Goal: Task Accomplishment & Management: Use online tool/utility

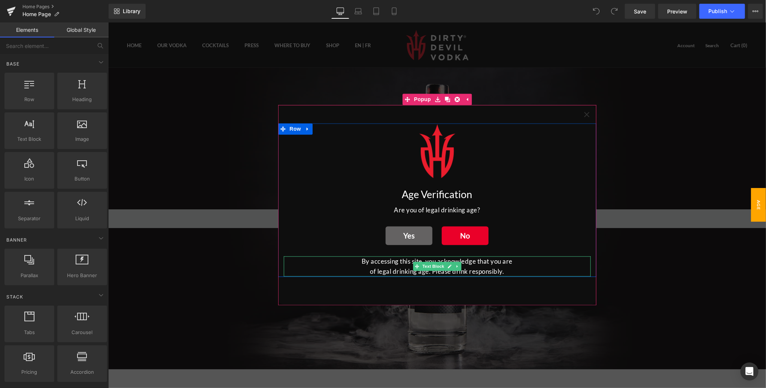
click at [514, 272] on p "By accessing this site, you acknowledge that you are of legal drinking age. Ple…" at bounding box center [436, 266] width 157 height 20
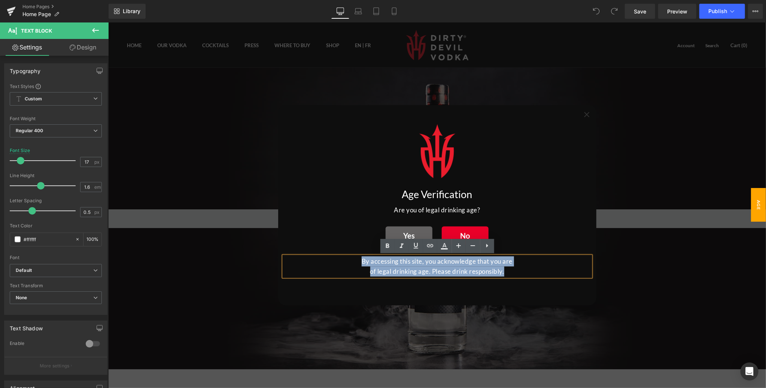
drag, startPoint x: 517, startPoint y: 272, endPoint x: 314, endPoint y: 258, distance: 203.3
click at [314, 258] on div "By accessing this site, you acknowledge that you are of legal drinking age. Ple…" at bounding box center [436, 266] width 307 height 20
copy p "By accessing this site, you acknowledge that you are of legal drinking age. Ple…"
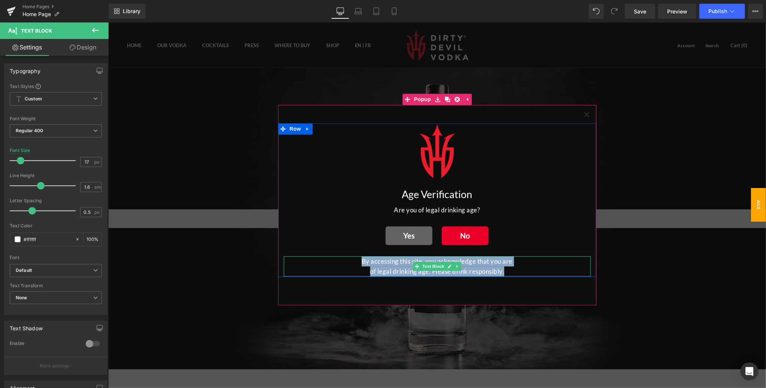
click at [506, 267] on p "By accessing this site, you acknowledge that you are of legal drinking age. Ple…" at bounding box center [436, 266] width 157 height 20
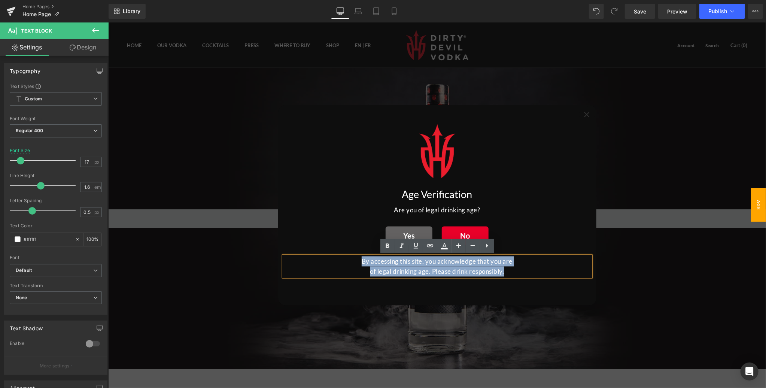
drag, startPoint x: 508, startPoint y: 271, endPoint x: 342, endPoint y: 265, distance: 166.3
click at [342, 265] on div "By accessing this site, you acknowledge that you are of legal drinking age. Ple…" at bounding box center [436, 266] width 307 height 20
copy p "By accessing this site, you acknowledge that you are of legal drinking age. Ple…"
click at [398, 230] on span "Row" at bounding box center [397, 231] width 15 height 11
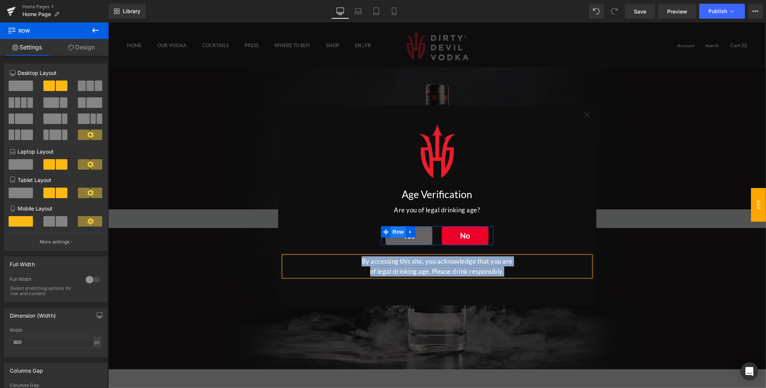
click at [398, 231] on span "Row" at bounding box center [397, 231] width 15 height 11
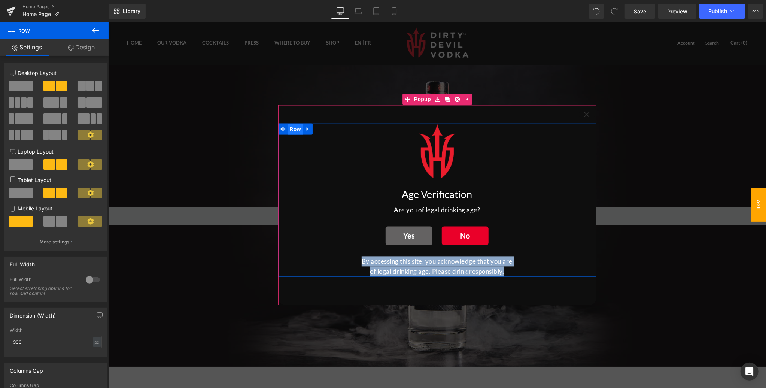
click at [295, 127] on span "Row" at bounding box center [294, 129] width 15 height 11
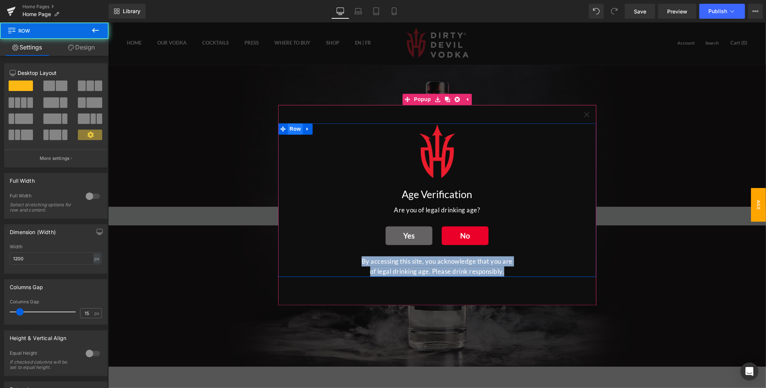
scroll to position [1, 0]
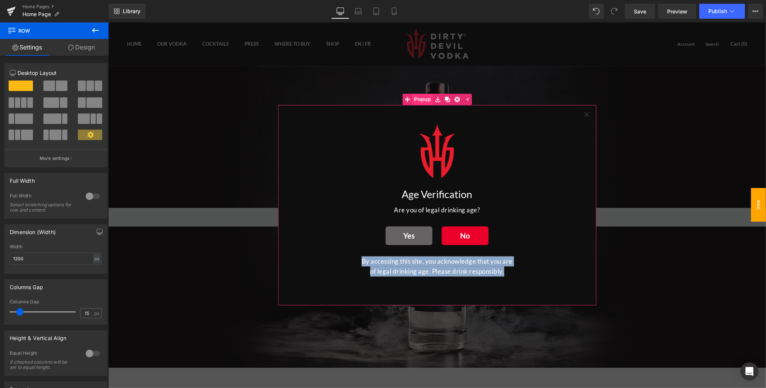
click at [423, 99] on span "Popup" at bounding box center [422, 99] width 21 height 11
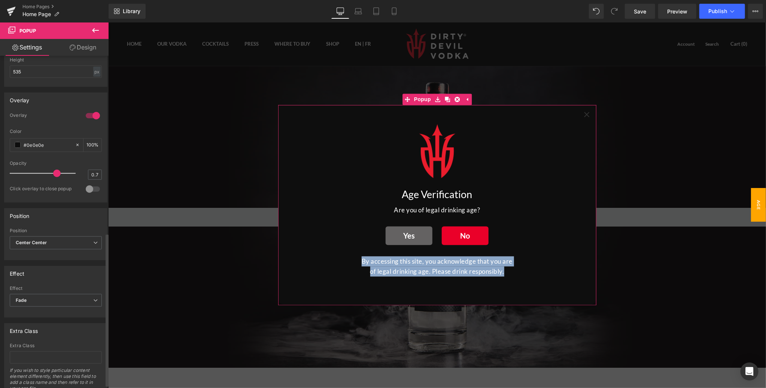
scroll to position [392, 0]
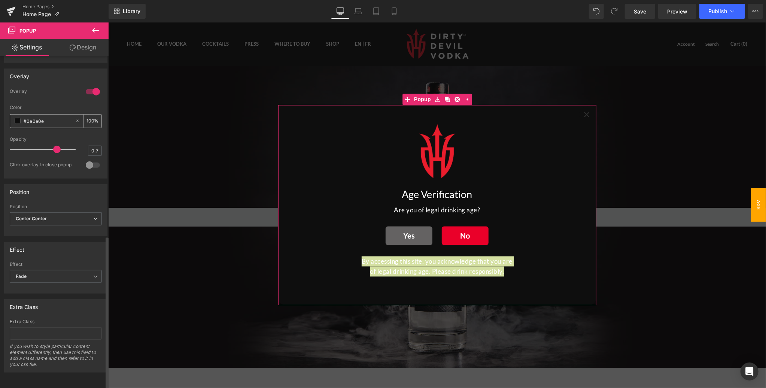
click at [51, 118] on input "#0e0e0e" at bounding box center [48, 121] width 48 height 8
drag, startPoint x: 52, startPoint y: 117, endPoint x: 19, endPoint y: 117, distance: 32.2
click at [19, 117] on div "#0e0e0e" at bounding box center [42, 121] width 65 height 13
click at [466, 236] on span "Button" at bounding box center [464, 235] width 17 height 9
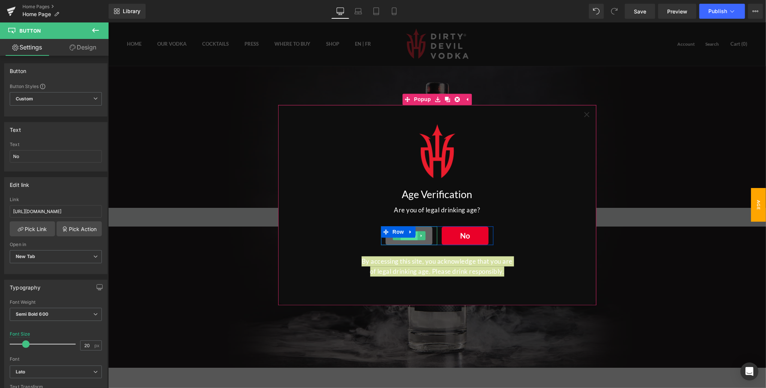
click at [409, 239] on span "Button" at bounding box center [408, 235] width 17 height 9
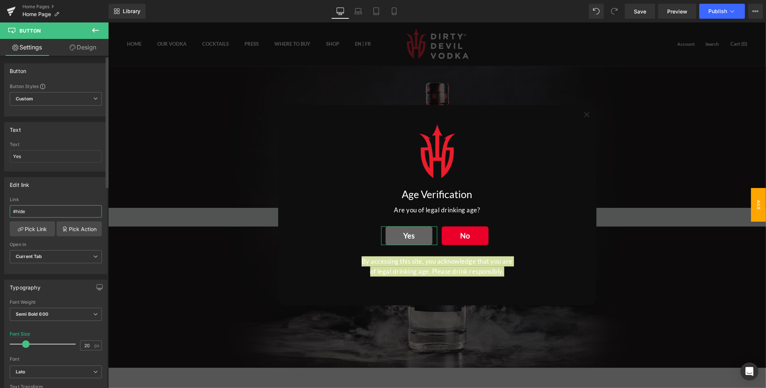
drag, startPoint x: 36, startPoint y: 211, endPoint x: 7, endPoint y: 211, distance: 29.2
click at [7, 211] on div "#hide Link #hide Pick Link Pick Action Current Tab New Tab Open in Current Tab …" at bounding box center [55, 235] width 103 height 77
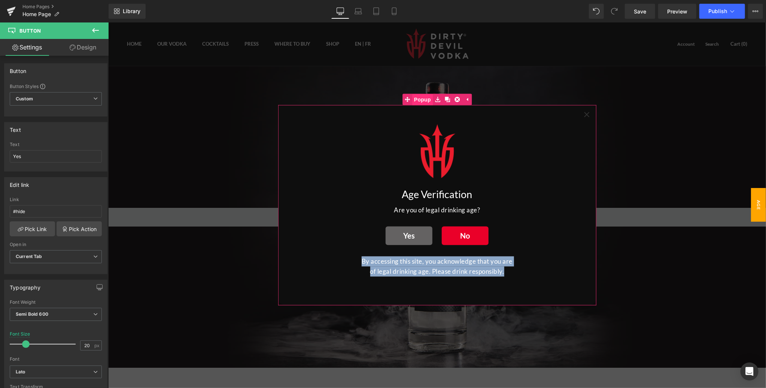
click at [423, 99] on span "Popup" at bounding box center [422, 99] width 21 height 11
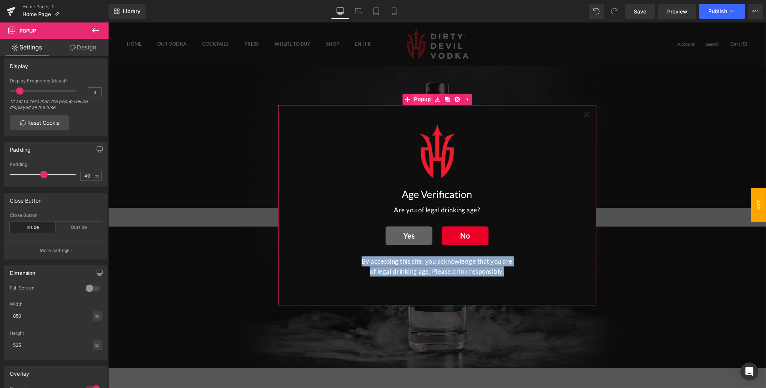
scroll to position [90, 0]
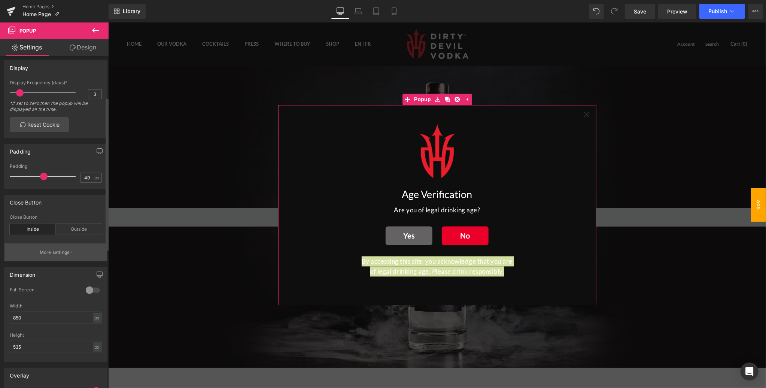
click at [60, 252] on p "More settings" at bounding box center [55, 252] width 30 height 7
